Goal: Information Seeking & Learning: Find specific fact

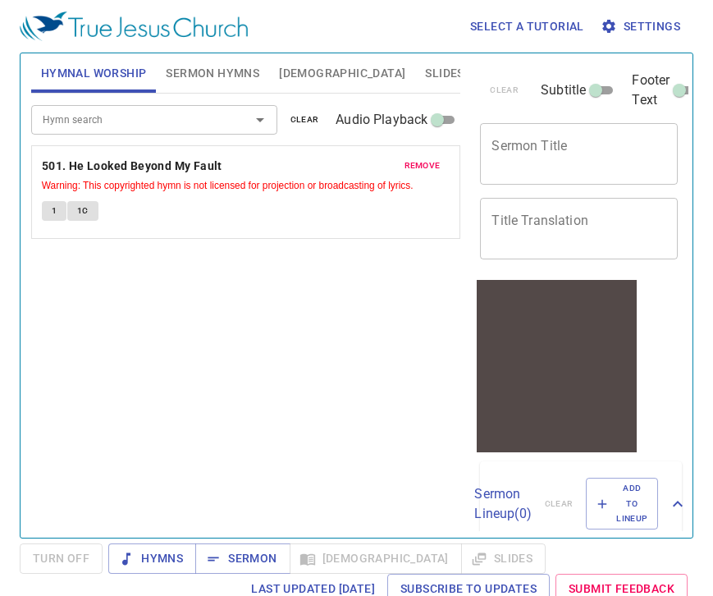
click at [298, 66] on span "Bible" at bounding box center [342, 73] width 126 height 21
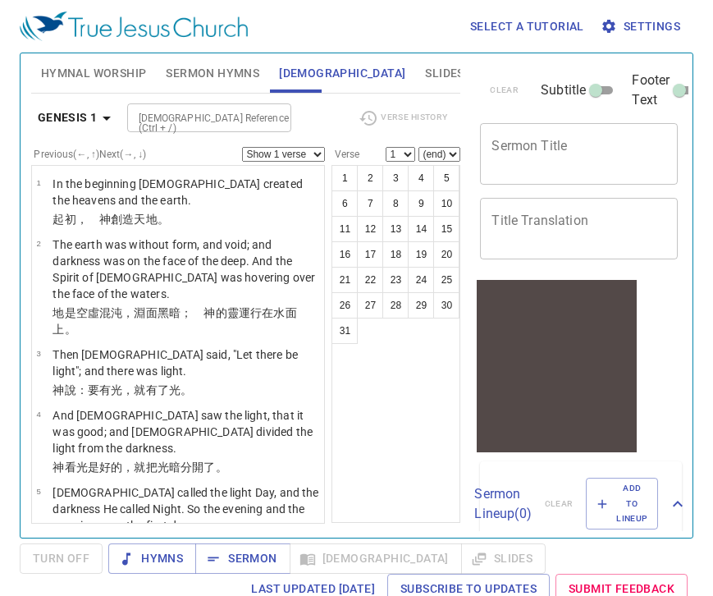
click at [425, 71] on span "Slides" at bounding box center [444, 73] width 39 height 21
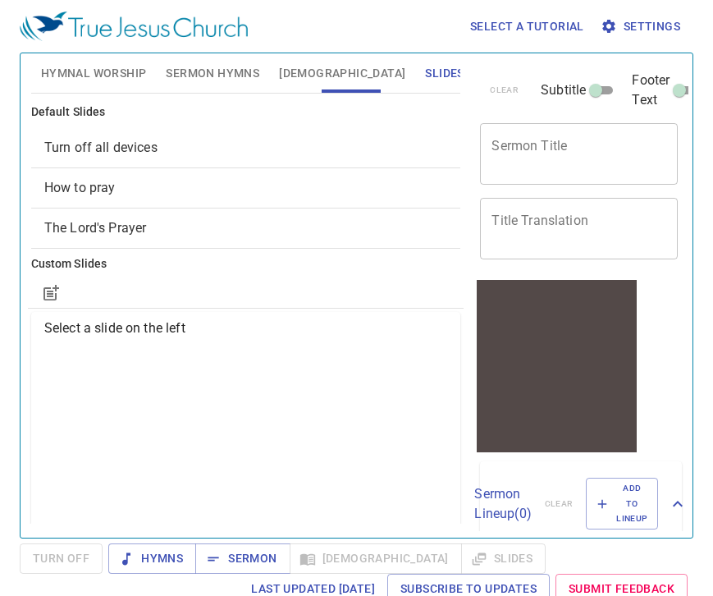
click at [80, 77] on span "Hymnal Worship" at bounding box center [94, 73] width 106 height 21
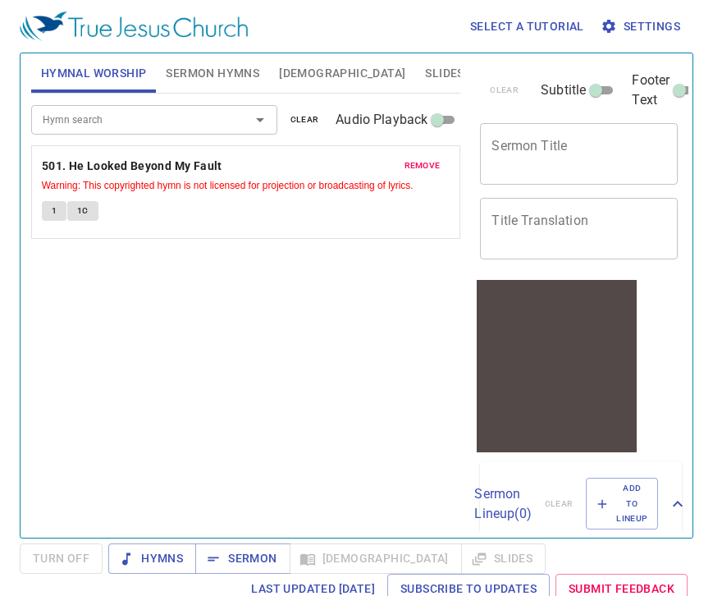
click at [288, 67] on span "Bible" at bounding box center [342, 73] width 126 height 21
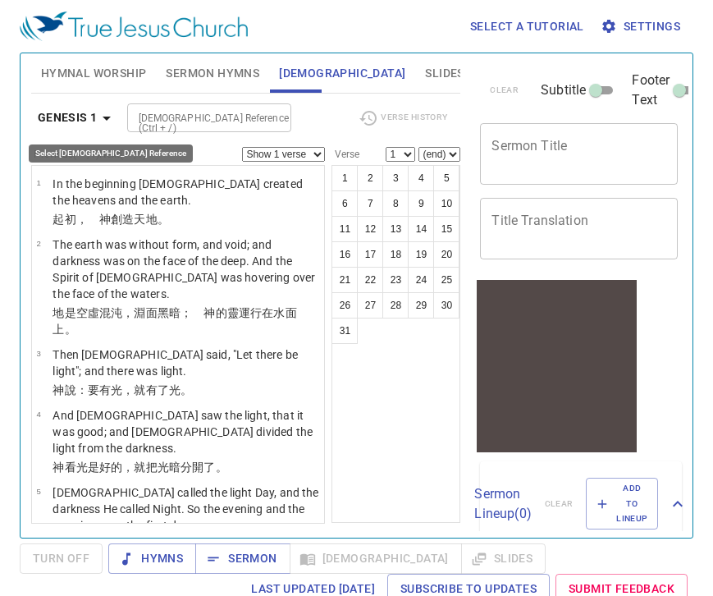
click at [97, 125] on icon "button" at bounding box center [107, 118] width 20 height 20
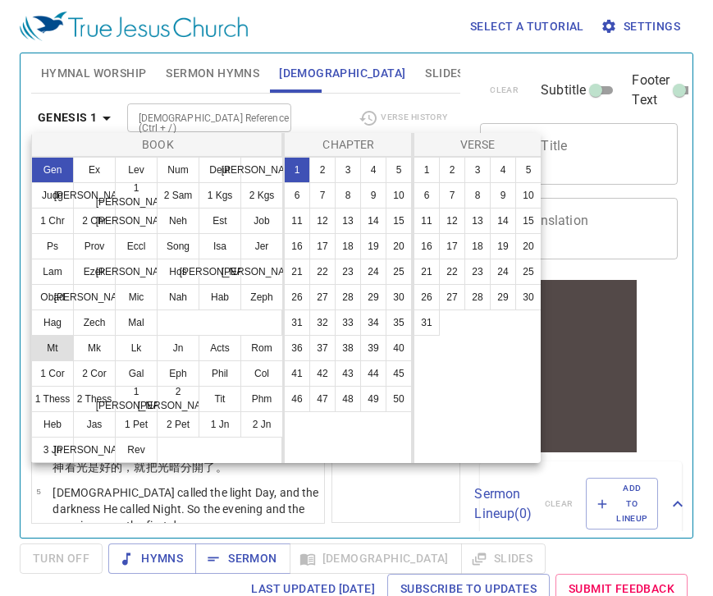
click at [57, 352] on button "Mt" at bounding box center [52, 348] width 43 height 26
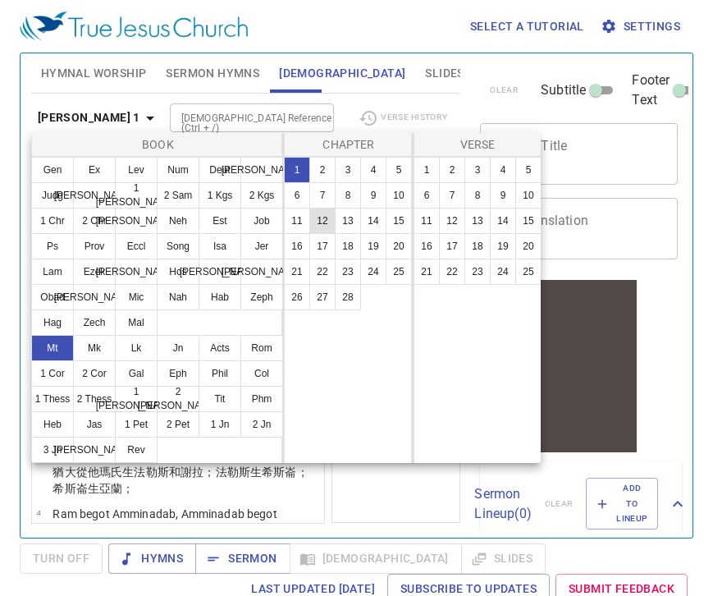
click at [317, 227] on button "12" at bounding box center [322, 221] width 26 height 26
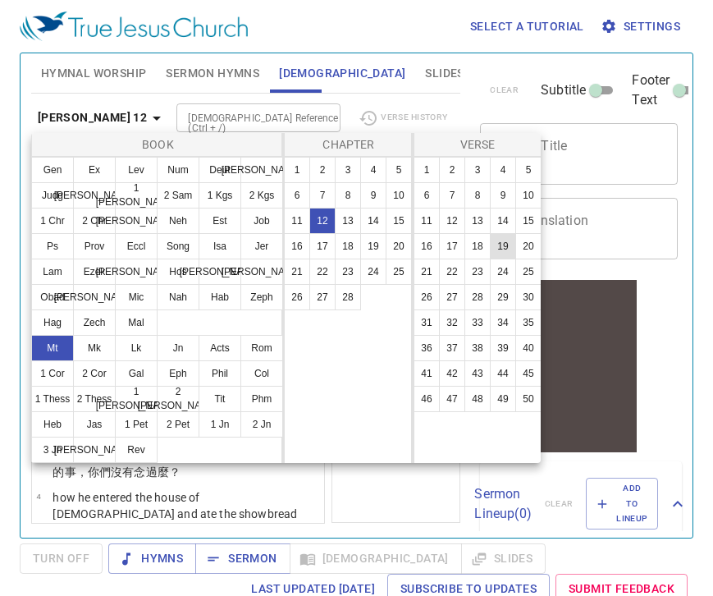
click at [504, 245] on button "19" at bounding box center [503, 246] width 26 height 26
select select "19"
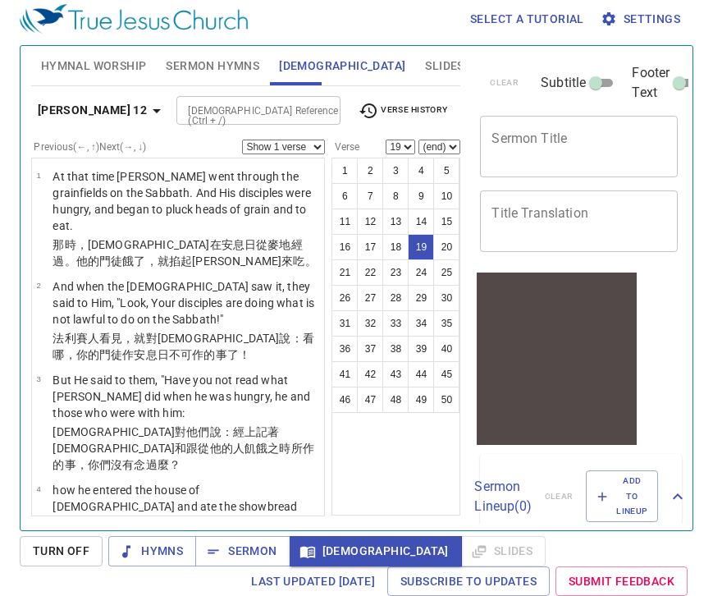
scroll to position [1345, 0]
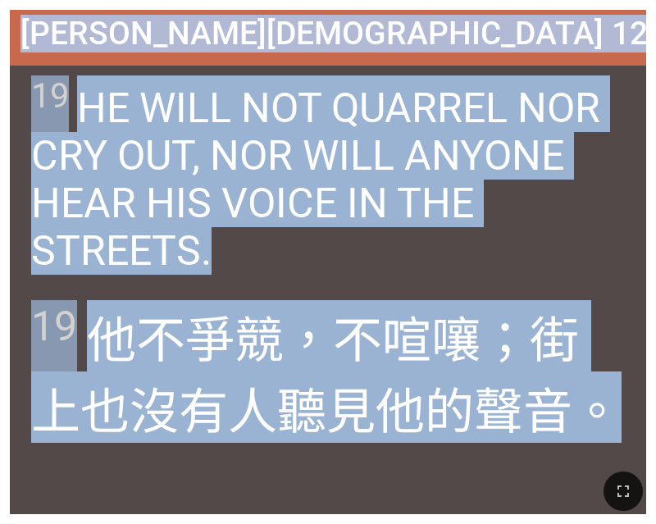
drag, startPoint x: 155, startPoint y: 33, endPoint x: 618, endPoint y: 404, distance: 592.9
click at [618, 404] on div "[PERSON_NAME][DEMOGRAPHIC_DATA] 12:19 [PERSON_NAME][DEMOGRAPHIC_DATA] 12:19 19 …" at bounding box center [328, 262] width 637 height 504
copy div "[PERSON_NAME][DEMOGRAPHIC_DATA] 12:19 [PERSON_NAME][DEMOGRAPHIC_DATA] 12:19 19 …"
